Goal: Task Accomplishment & Management: Use online tool/utility

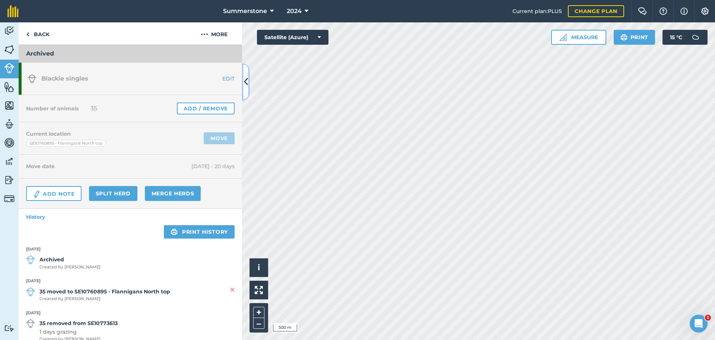
click at [247, 80] on icon at bounding box center [246, 81] width 4 height 13
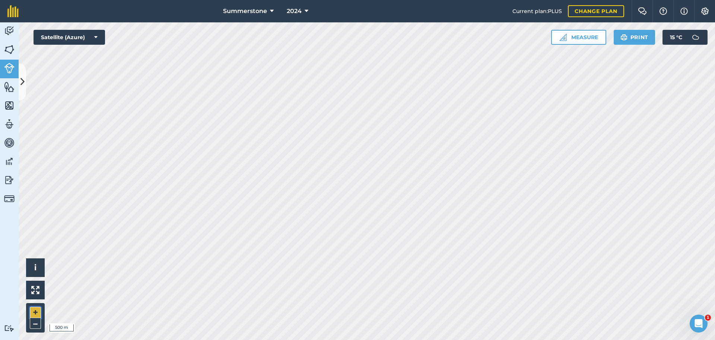
click at [36, 310] on button "+" at bounding box center [35, 311] width 11 height 11
click at [19, 85] on button at bounding box center [22, 81] width 7 height 37
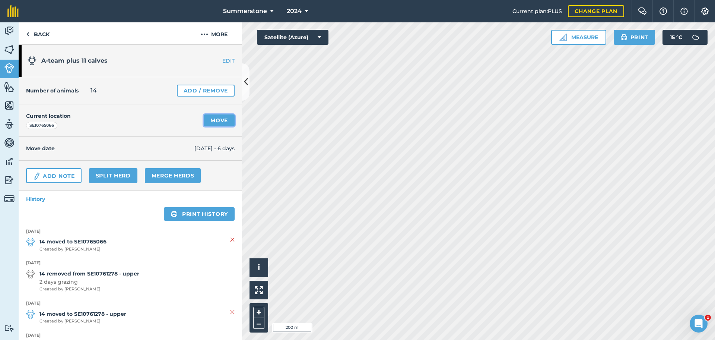
click at [212, 118] on link "Move" at bounding box center [219, 120] width 31 height 12
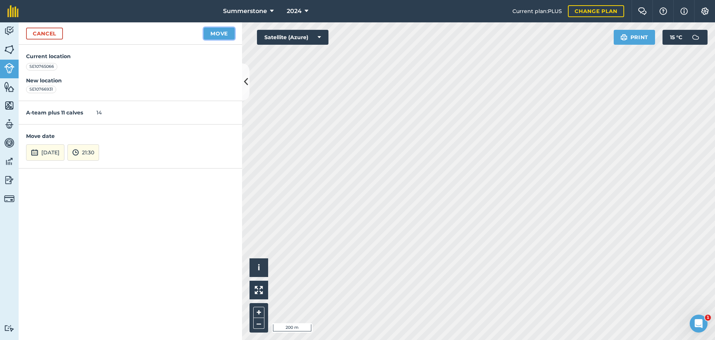
click at [217, 36] on button "Move" at bounding box center [219, 34] width 31 height 12
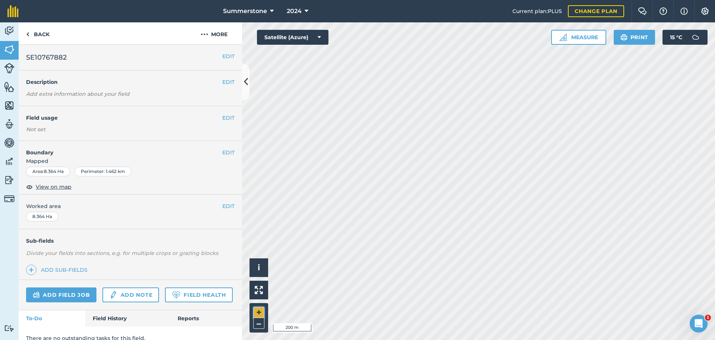
click at [259, 311] on button "+" at bounding box center [258, 311] width 11 height 11
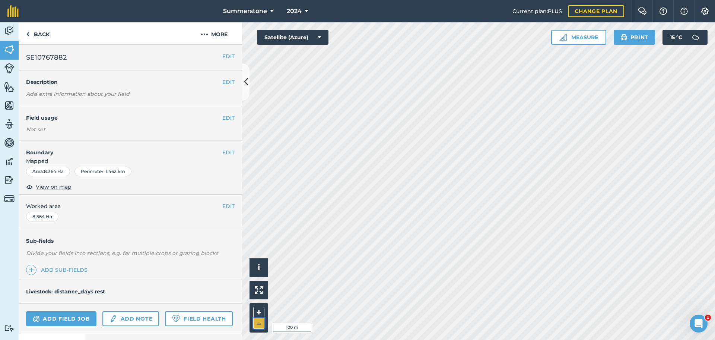
click at [257, 321] on button "–" at bounding box center [258, 323] width 11 height 11
click at [259, 312] on button "+" at bounding box center [258, 311] width 11 height 11
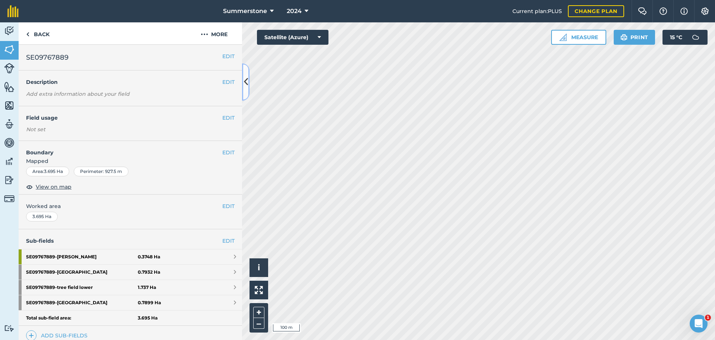
click at [246, 89] on button at bounding box center [245, 81] width 7 height 37
